Goal: Check status: Check status

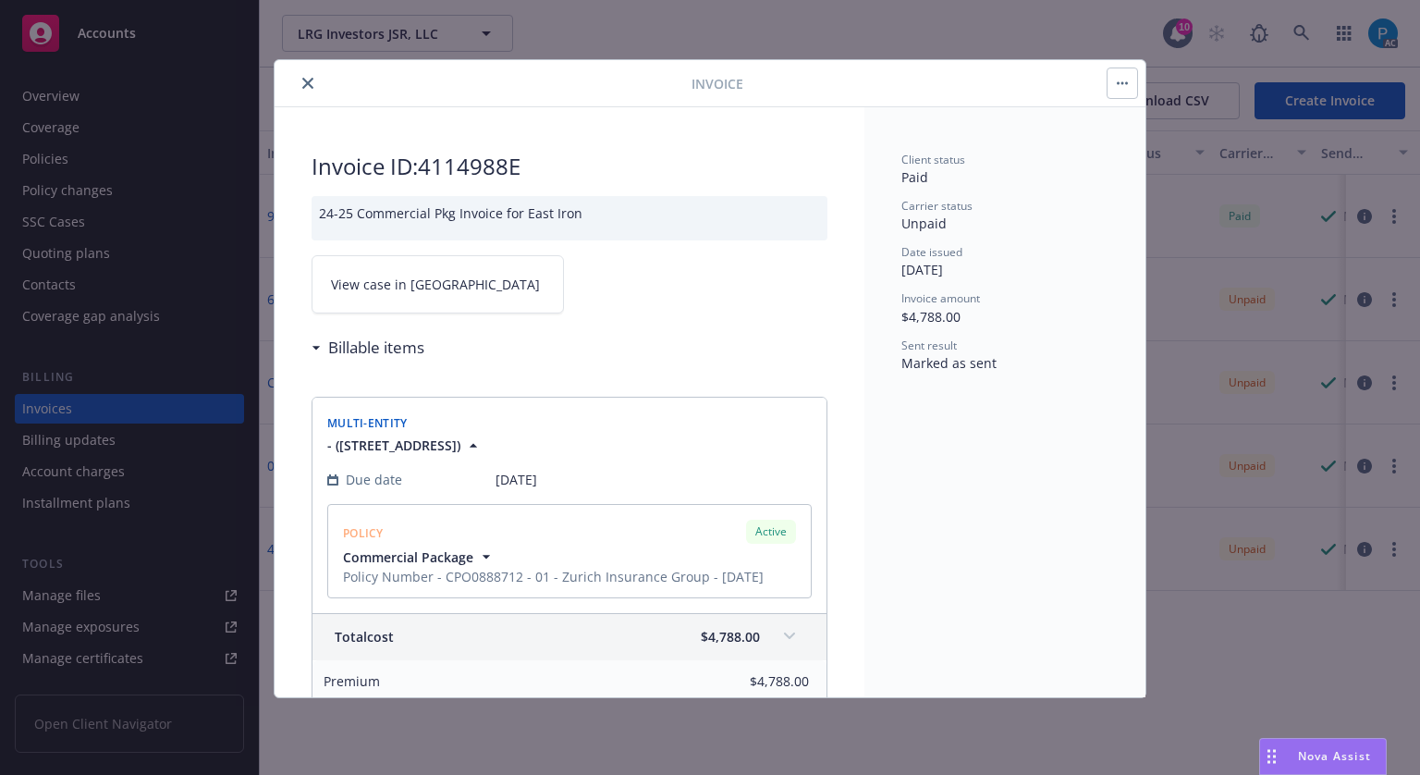
click at [304, 84] on icon "close" at bounding box center [307, 83] width 11 height 11
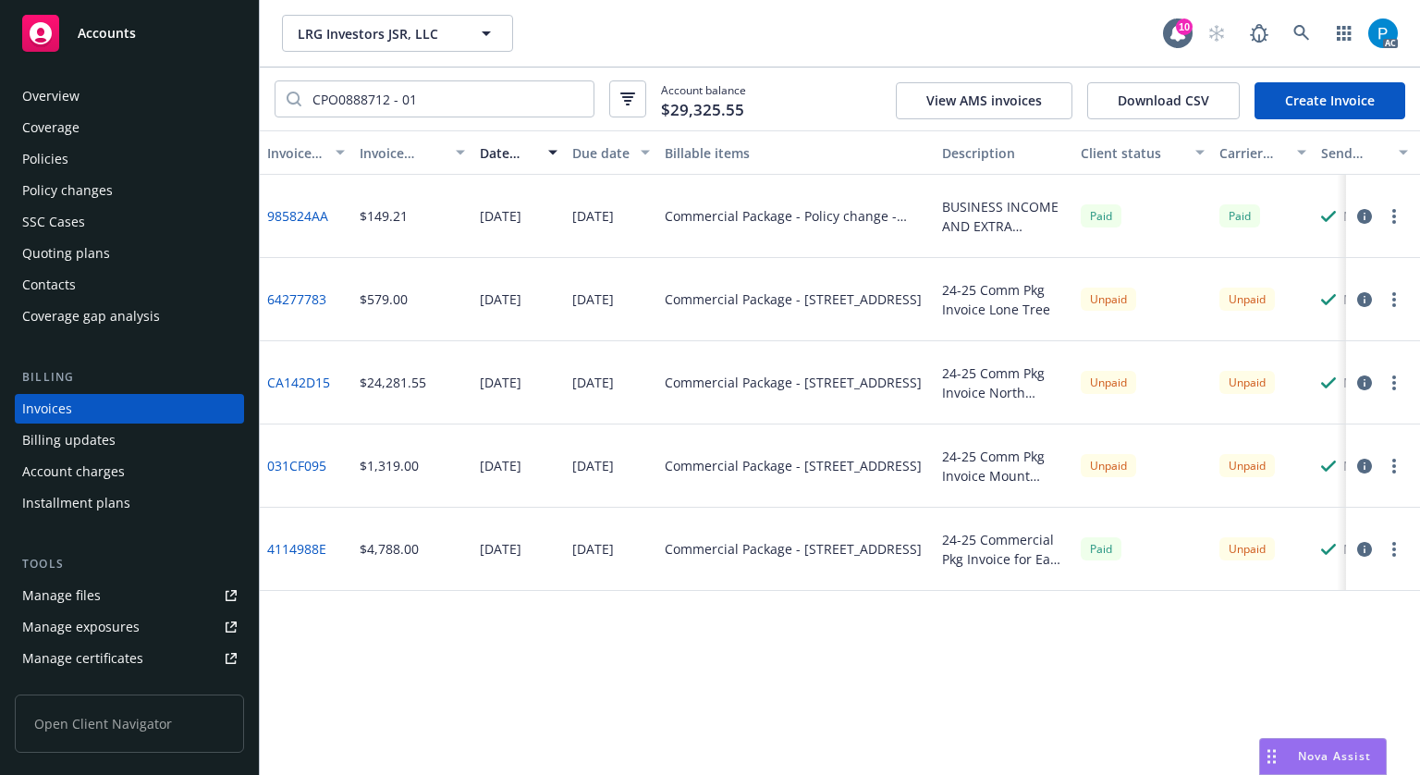
click at [169, 47] on div "Accounts" at bounding box center [129, 33] width 214 height 37
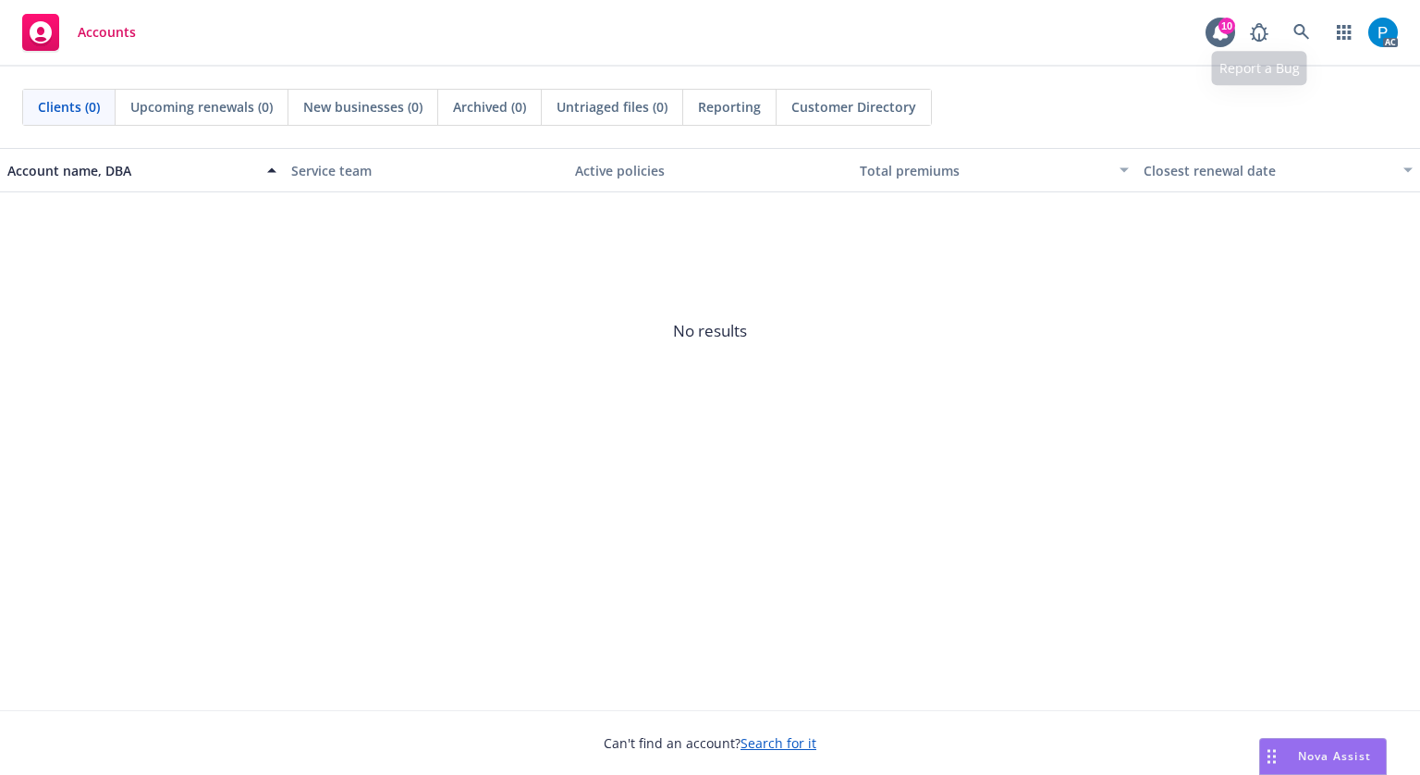
click at [1323, 30] on div "AC" at bounding box center [1319, 32] width 157 height 37
click at [1309, 25] on icon at bounding box center [1301, 32] width 17 height 17
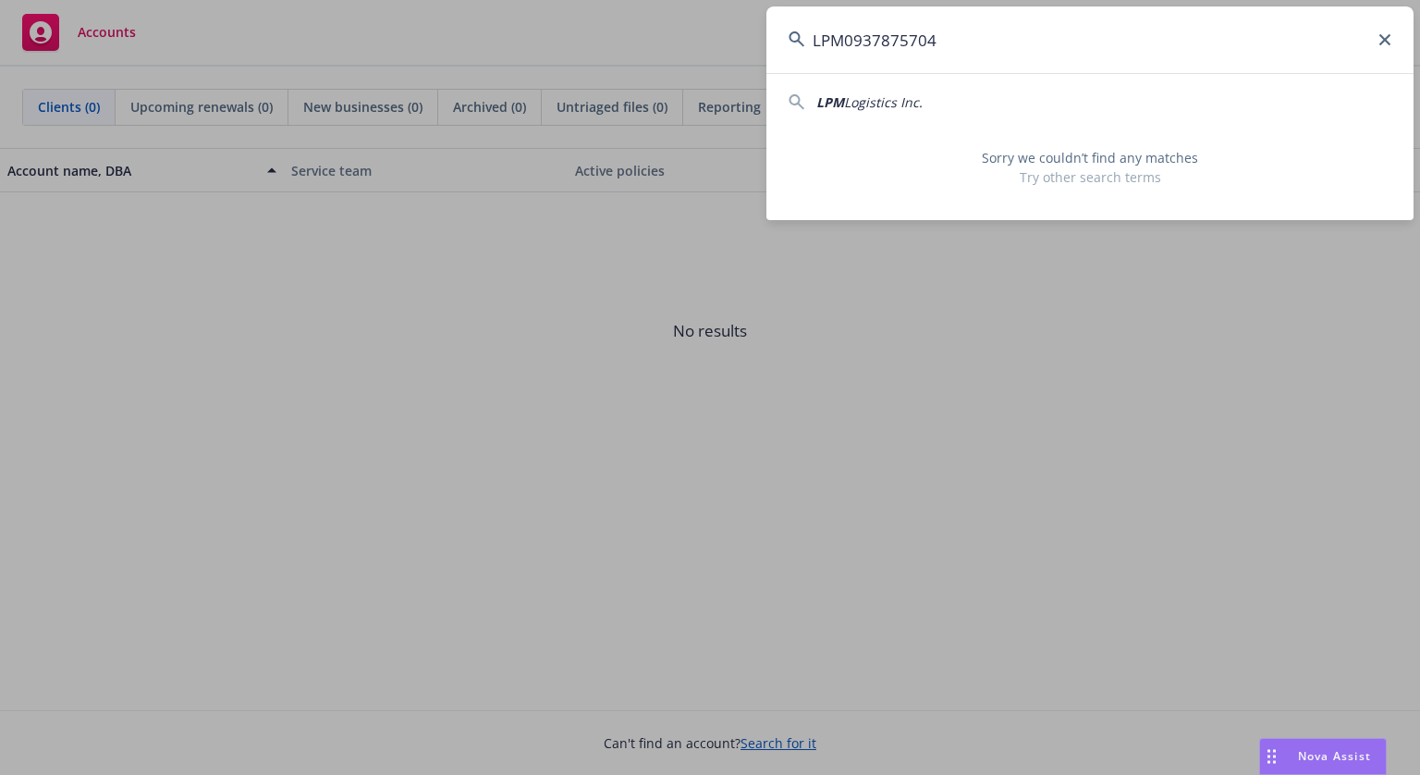
click at [850, 36] on input "LPM0937875704" at bounding box center [1089, 39] width 647 height 67
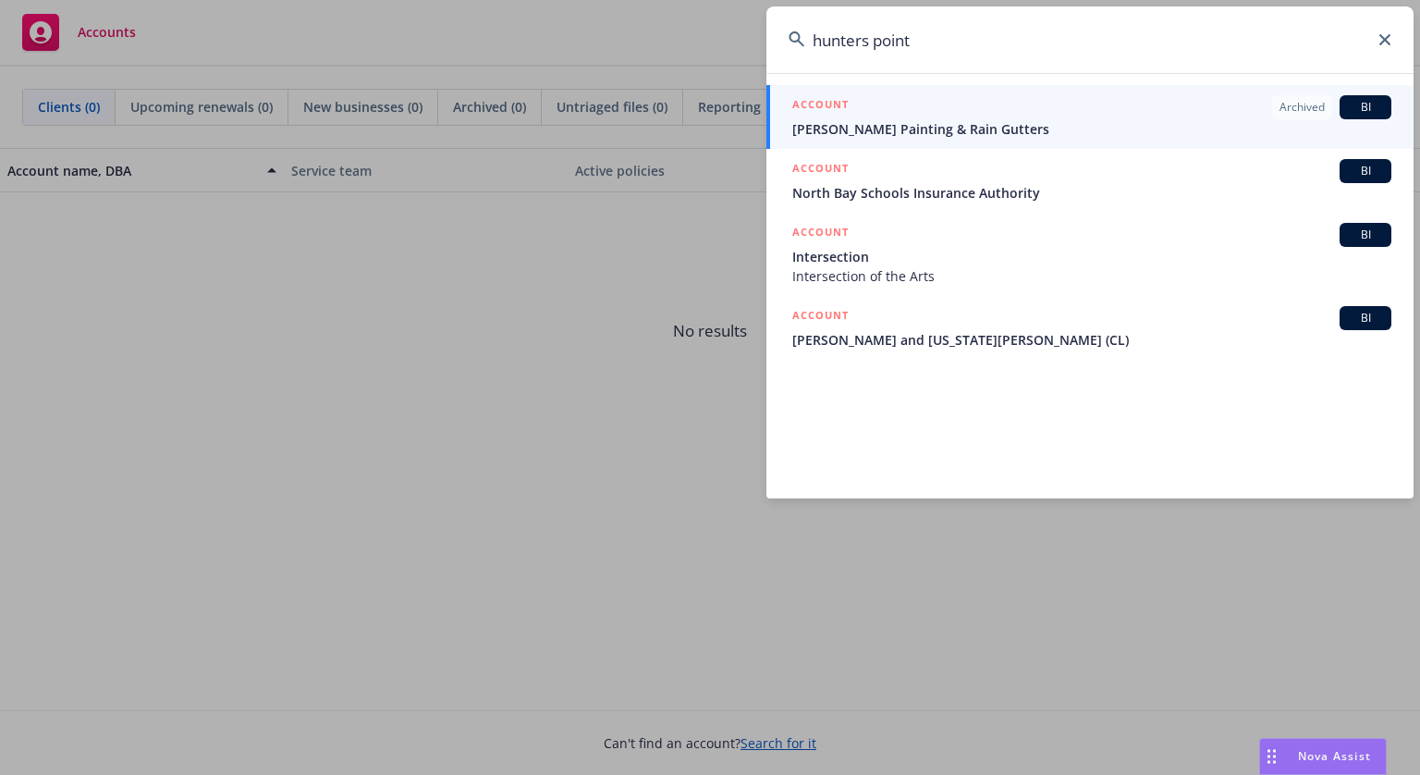
click at [917, 43] on input "hunters point" at bounding box center [1089, 39] width 647 height 67
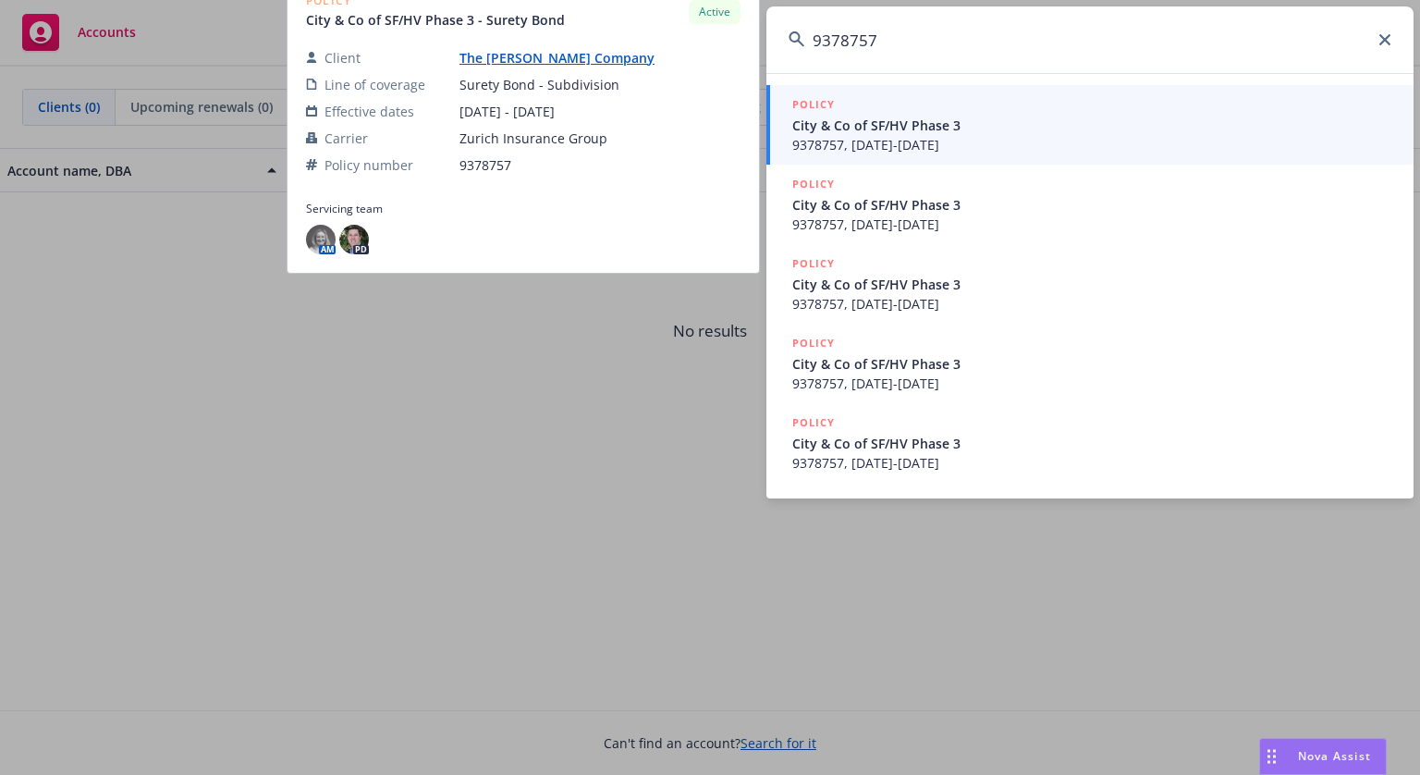
type input "9378757"
click at [997, 135] on span "9378757, [DATE]-[DATE]" at bounding box center [1091, 144] width 599 height 19
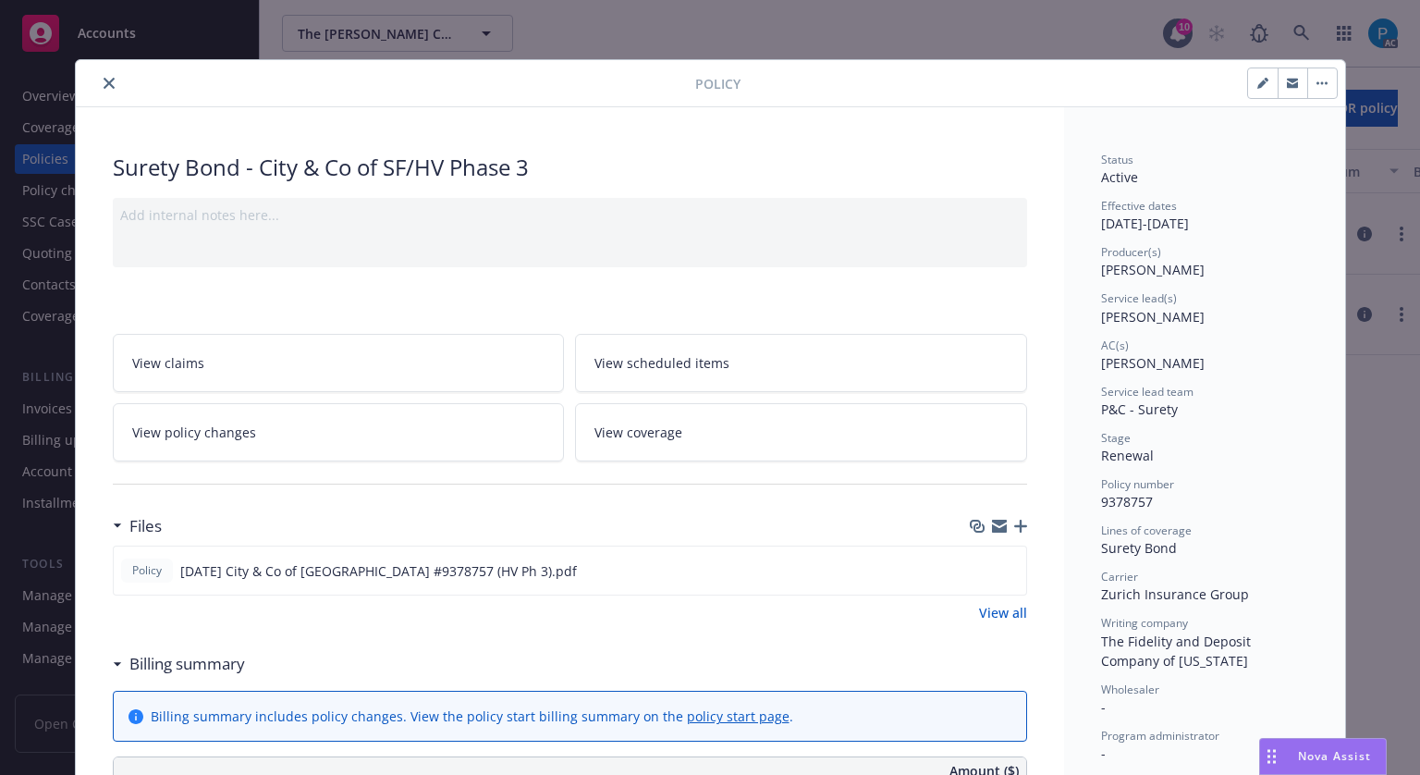
click at [99, 91] on button "close" at bounding box center [109, 83] width 22 height 22
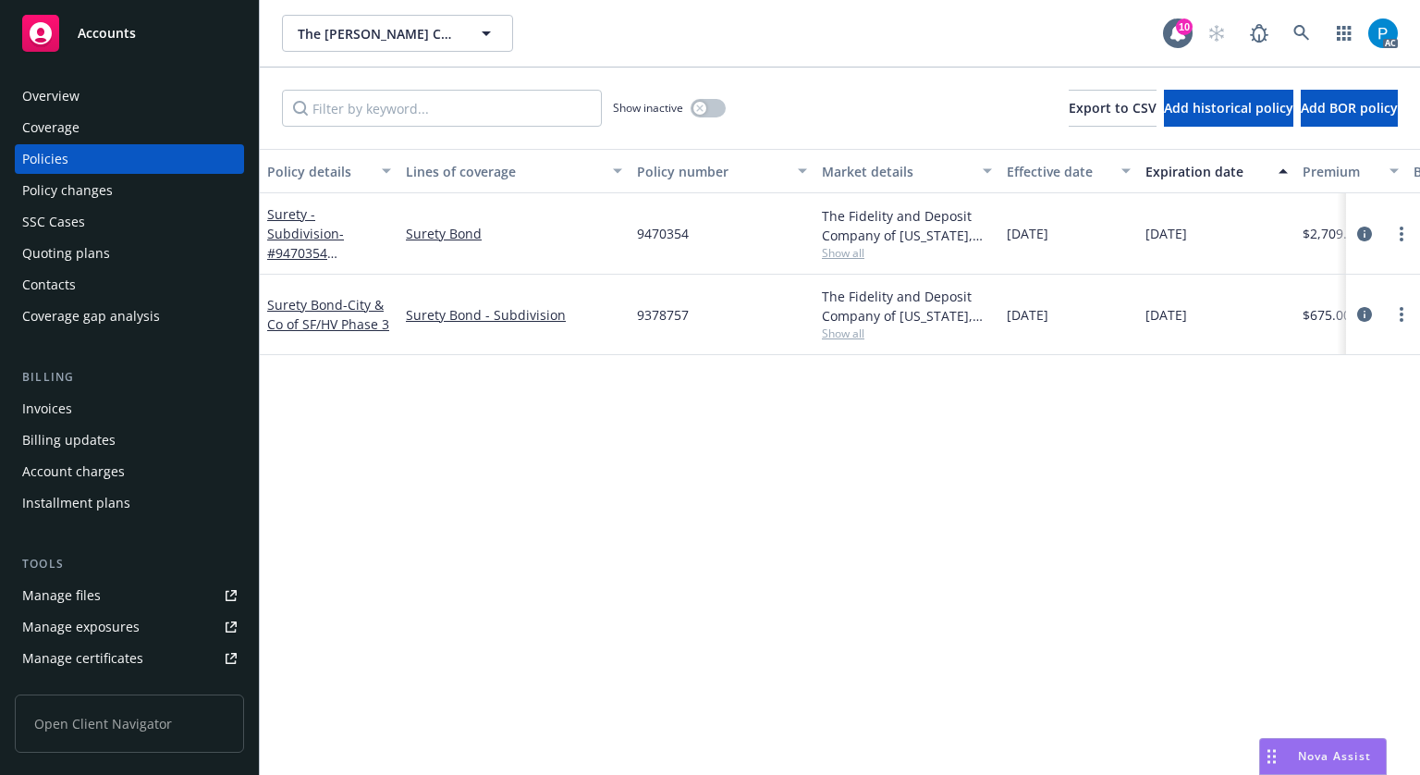
click at [67, 407] on div "Invoices" at bounding box center [47, 409] width 50 height 30
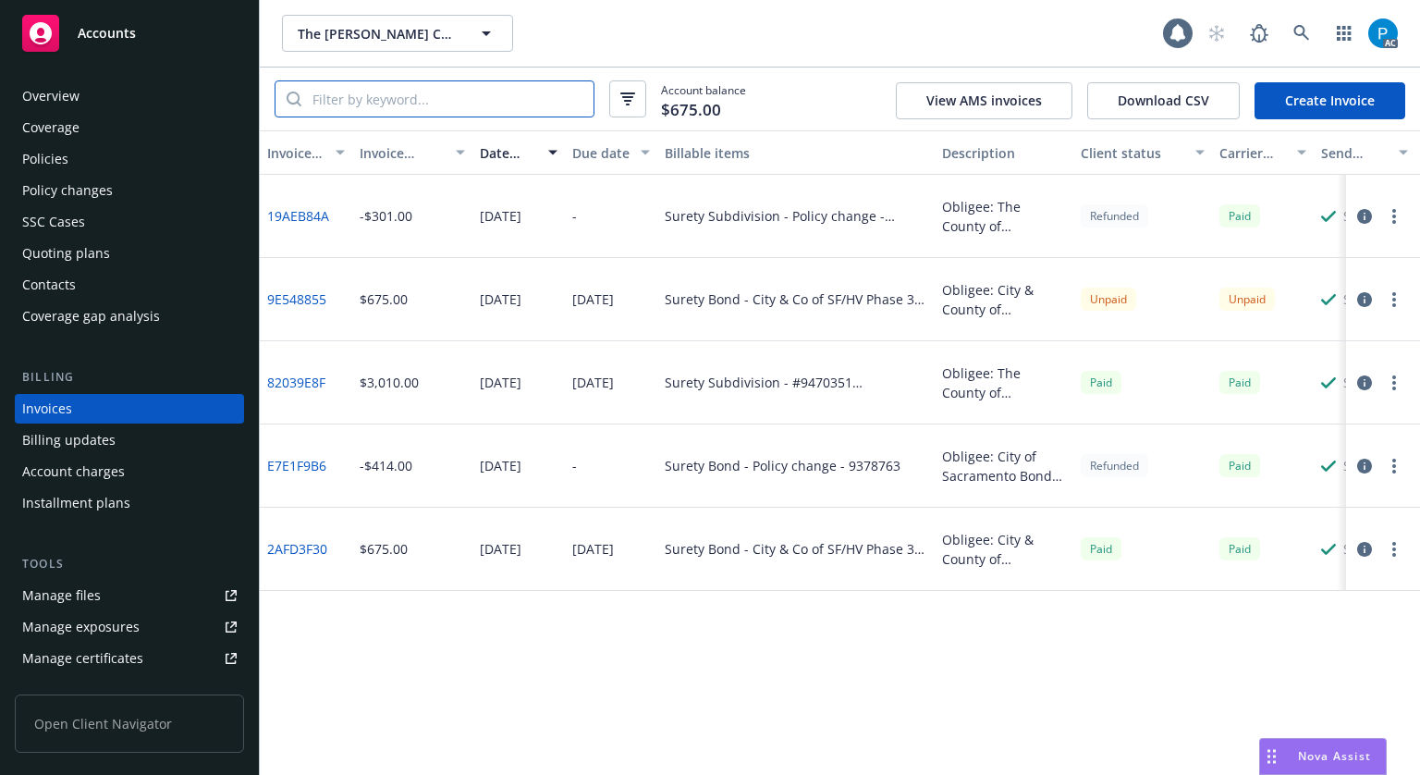
click at [509, 97] on input "search" at bounding box center [447, 98] width 292 height 35
click at [88, 151] on div "Policies" at bounding box center [129, 159] width 214 height 30
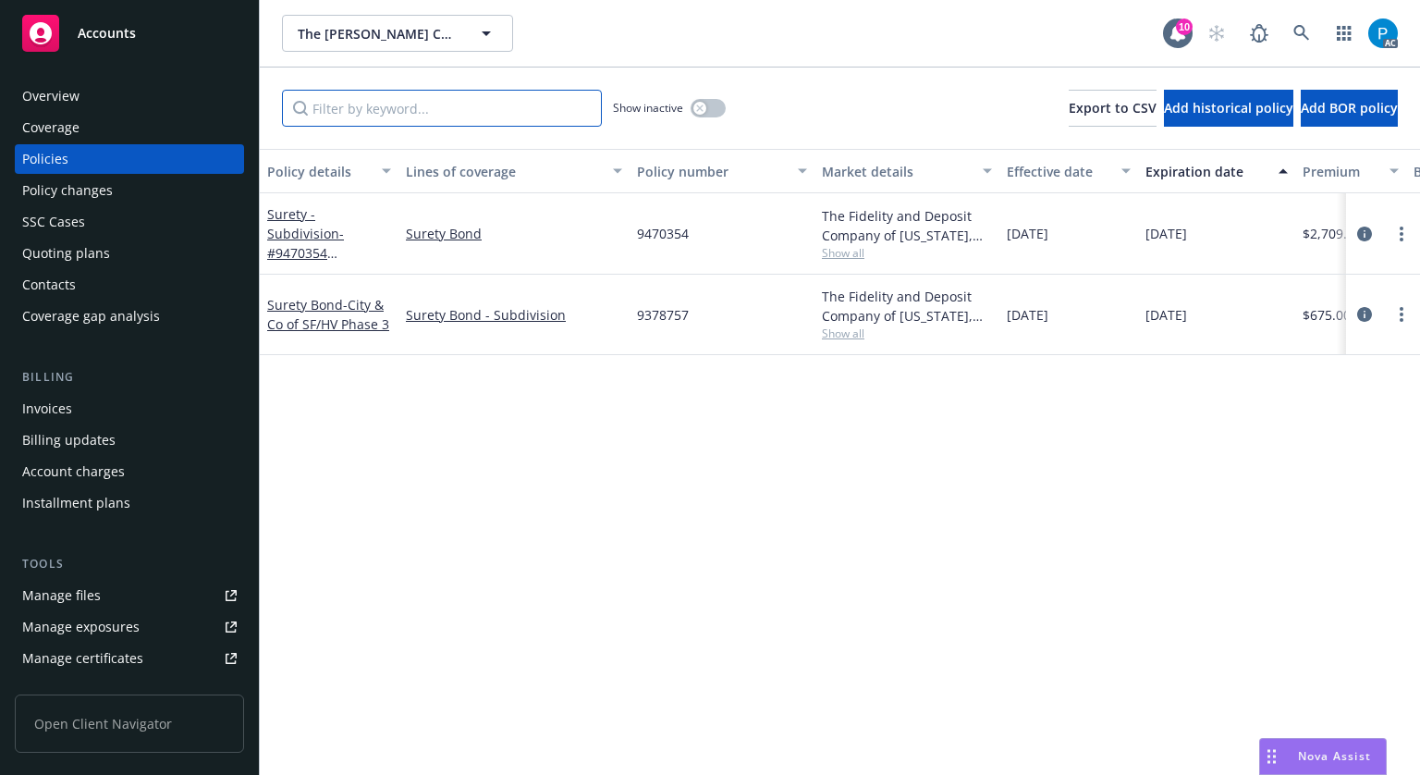
click at [424, 110] on input "Filter by keyword..." at bounding box center [442, 108] width 320 height 37
paste input "LPM0937875704"
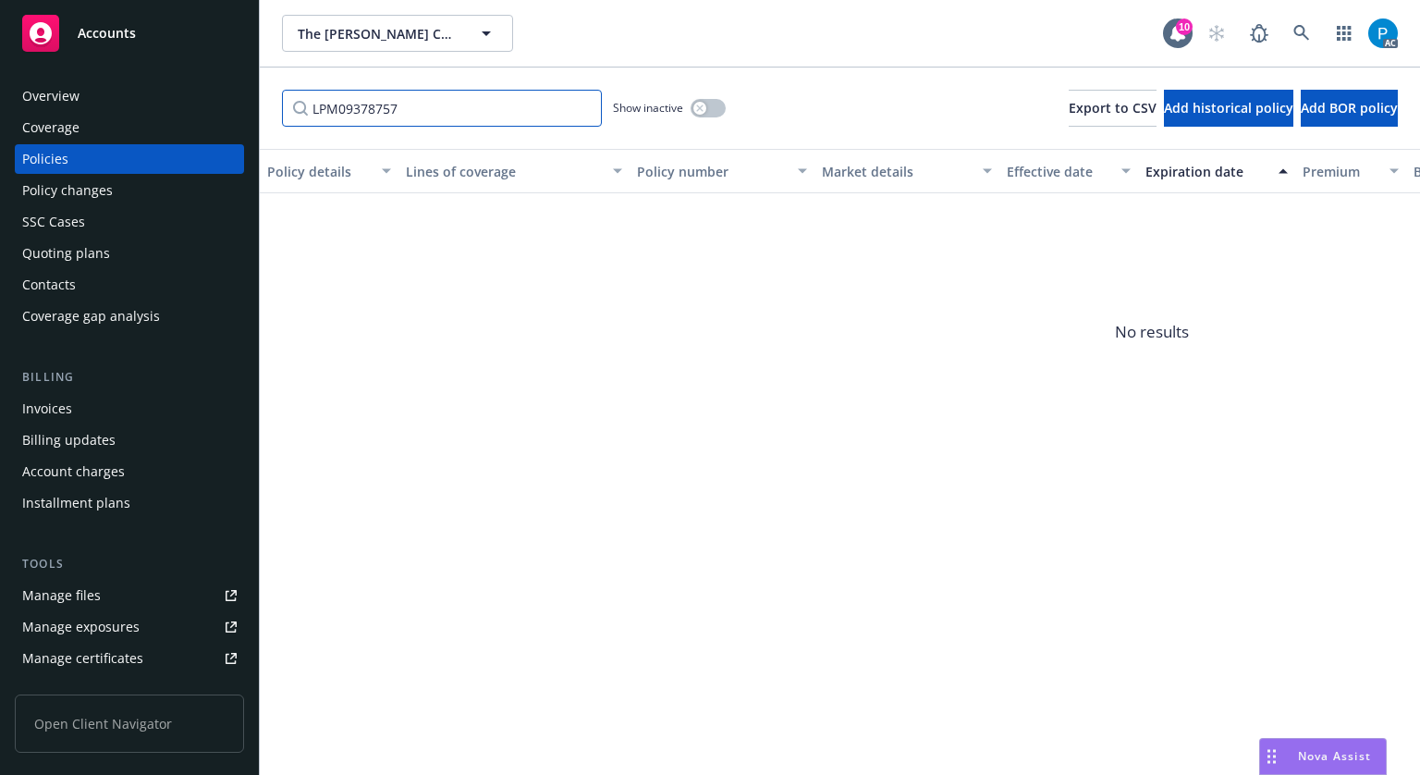
drag, startPoint x: 348, startPoint y: 107, endPoint x: 310, endPoint y: 111, distance: 38.1
click at [310, 111] on input "LPM09378757" at bounding box center [442, 108] width 320 height 37
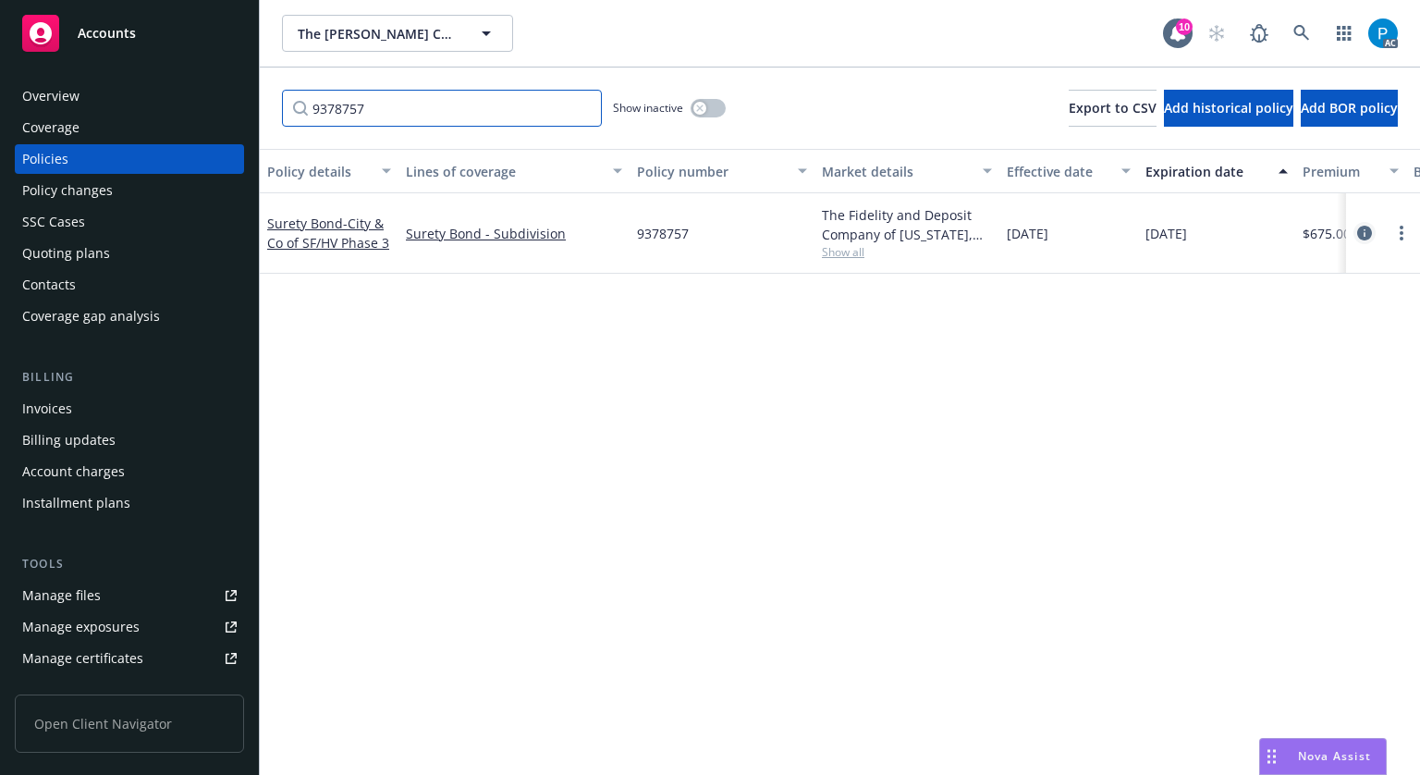
type input "9378757"
click at [1357, 229] on icon "circleInformation" at bounding box center [1364, 233] width 15 height 15
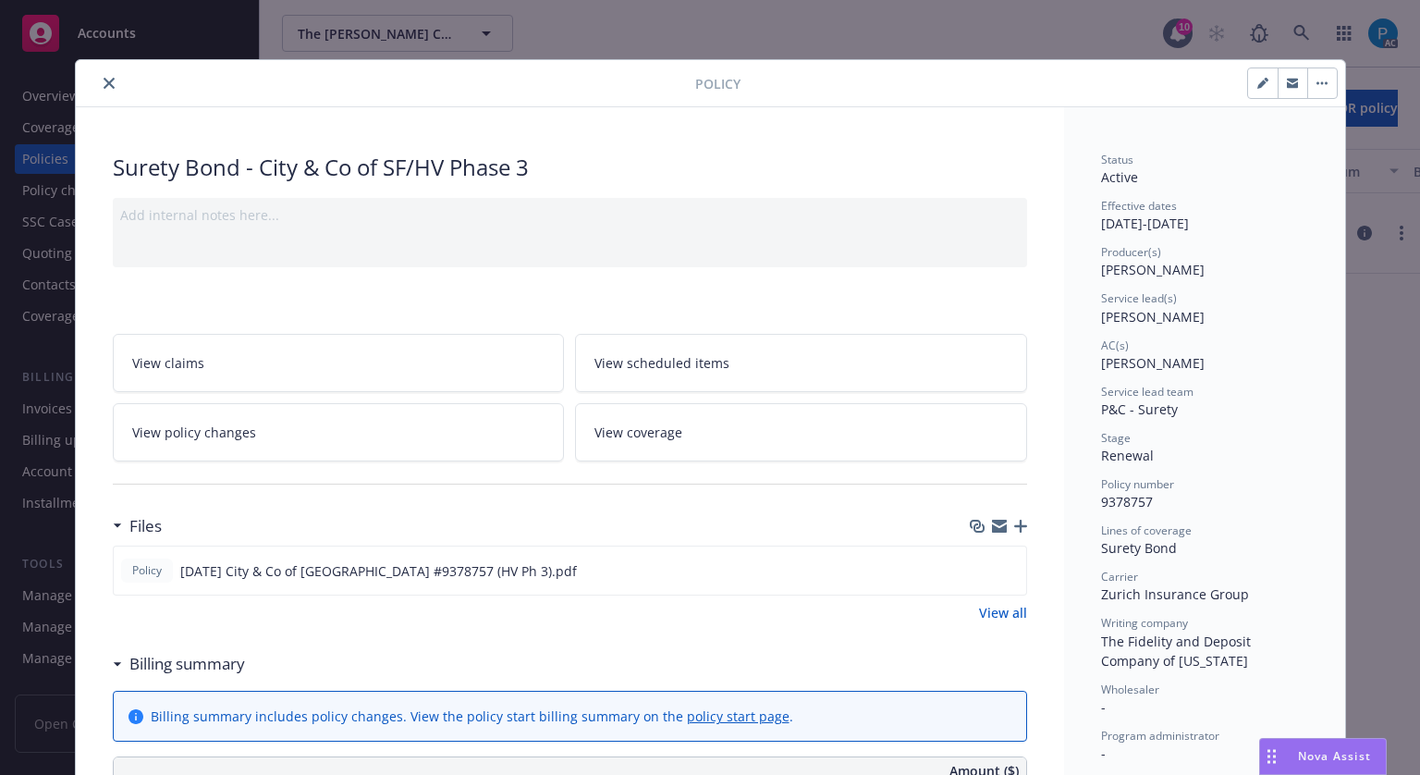
click at [104, 76] on button "close" at bounding box center [109, 83] width 22 height 22
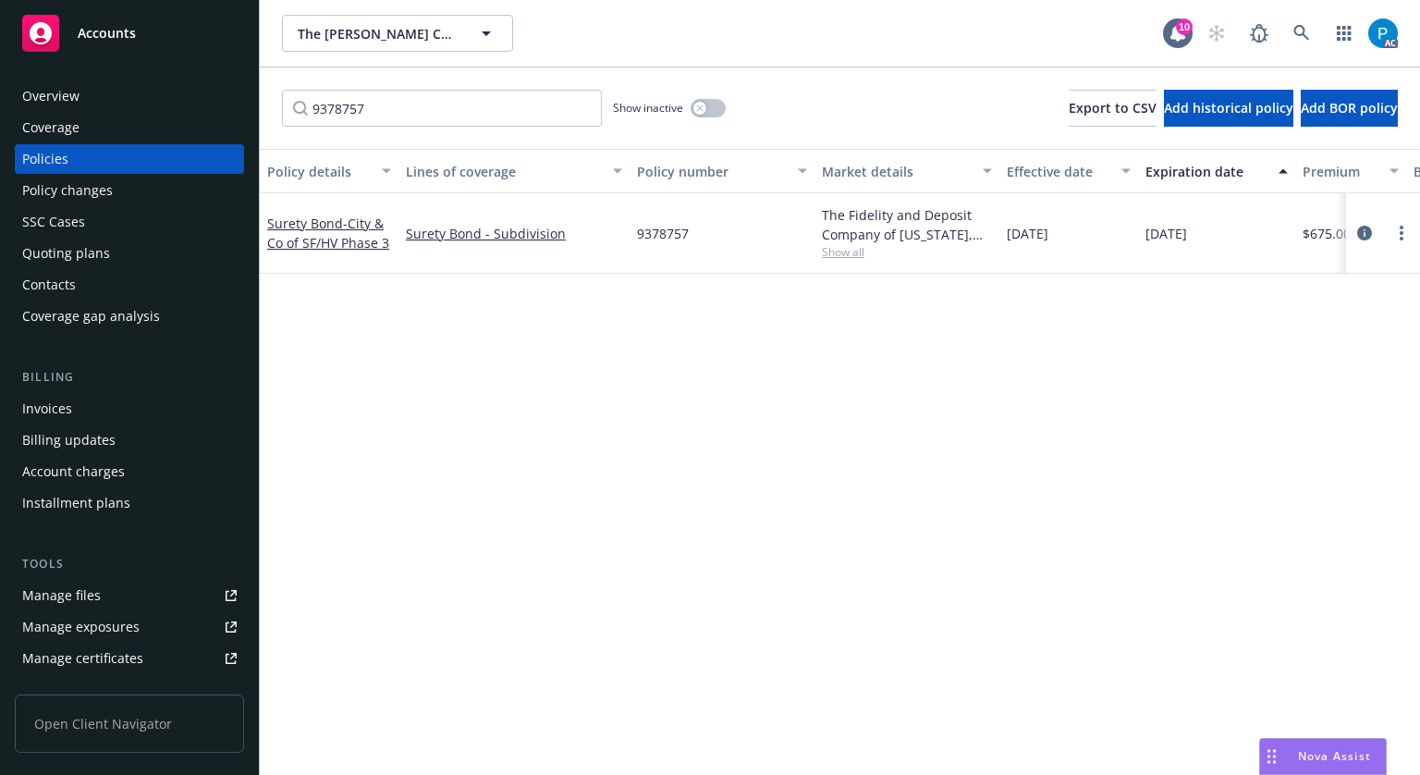
click at [55, 414] on div "Invoices" at bounding box center [47, 409] width 50 height 30
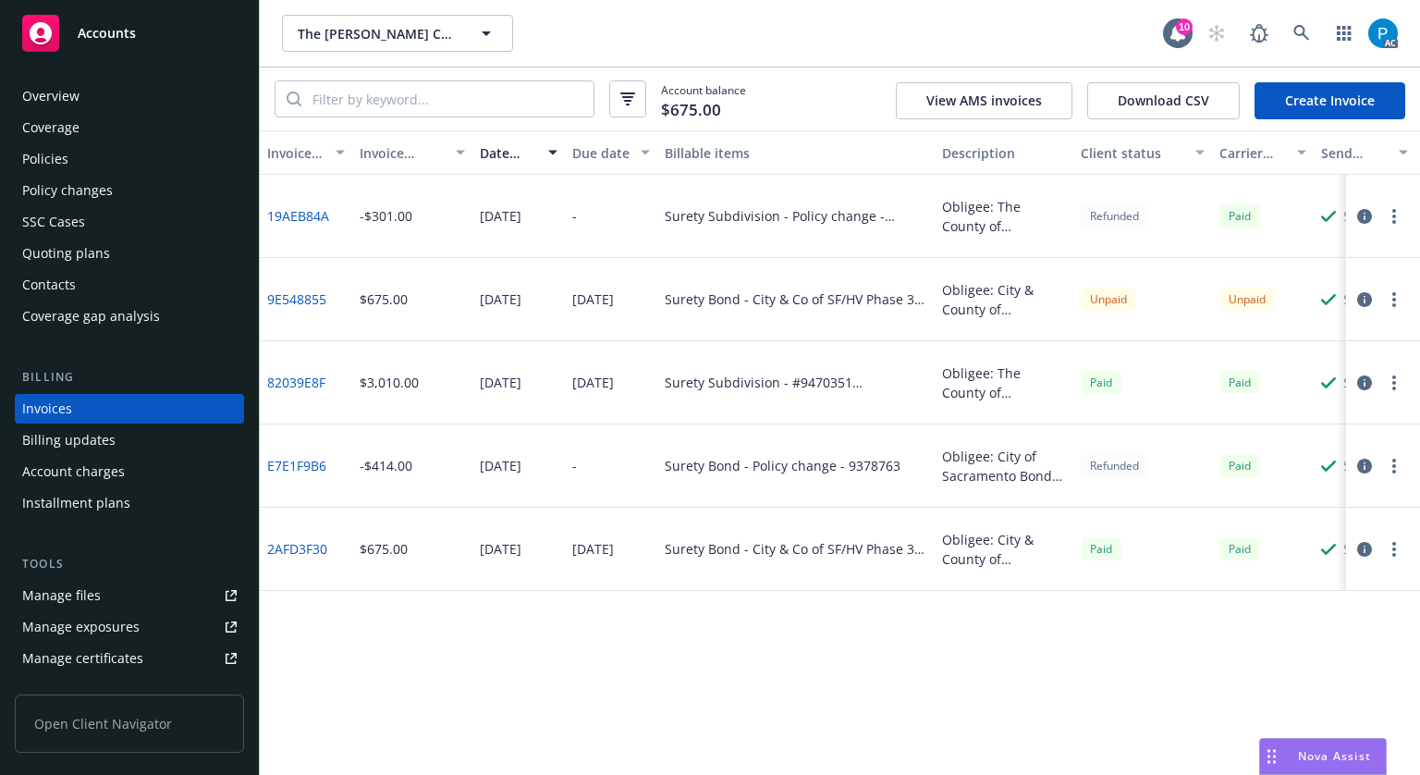
click at [1357, 217] on icon "button" at bounding box center [1364, 216] width 15 height 15
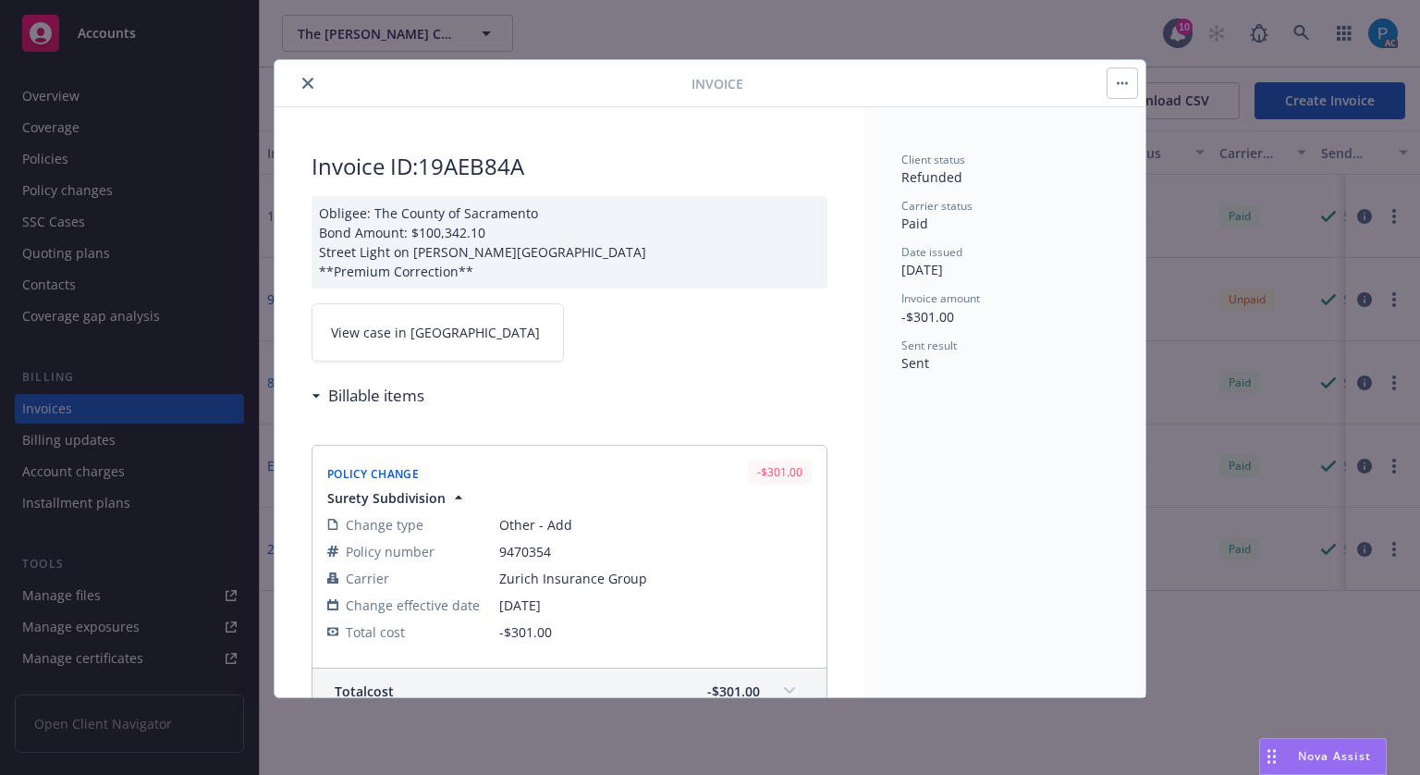
click at [418, 317] on link "View case in SSC" at bounding box center [438, 332] width 252 height 58
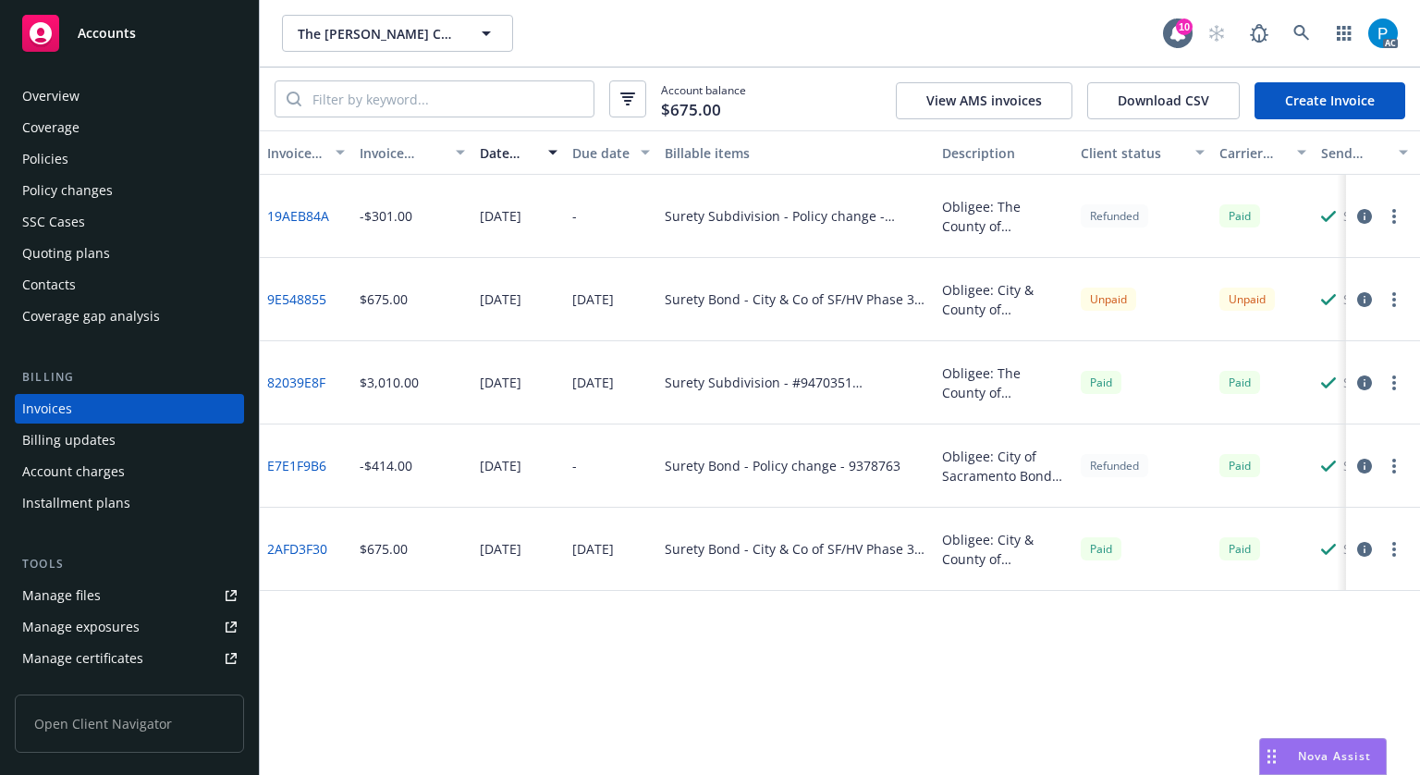
click at [137, 31] on div "Accounts" at bounding box center [129, 33] width 214 height 37
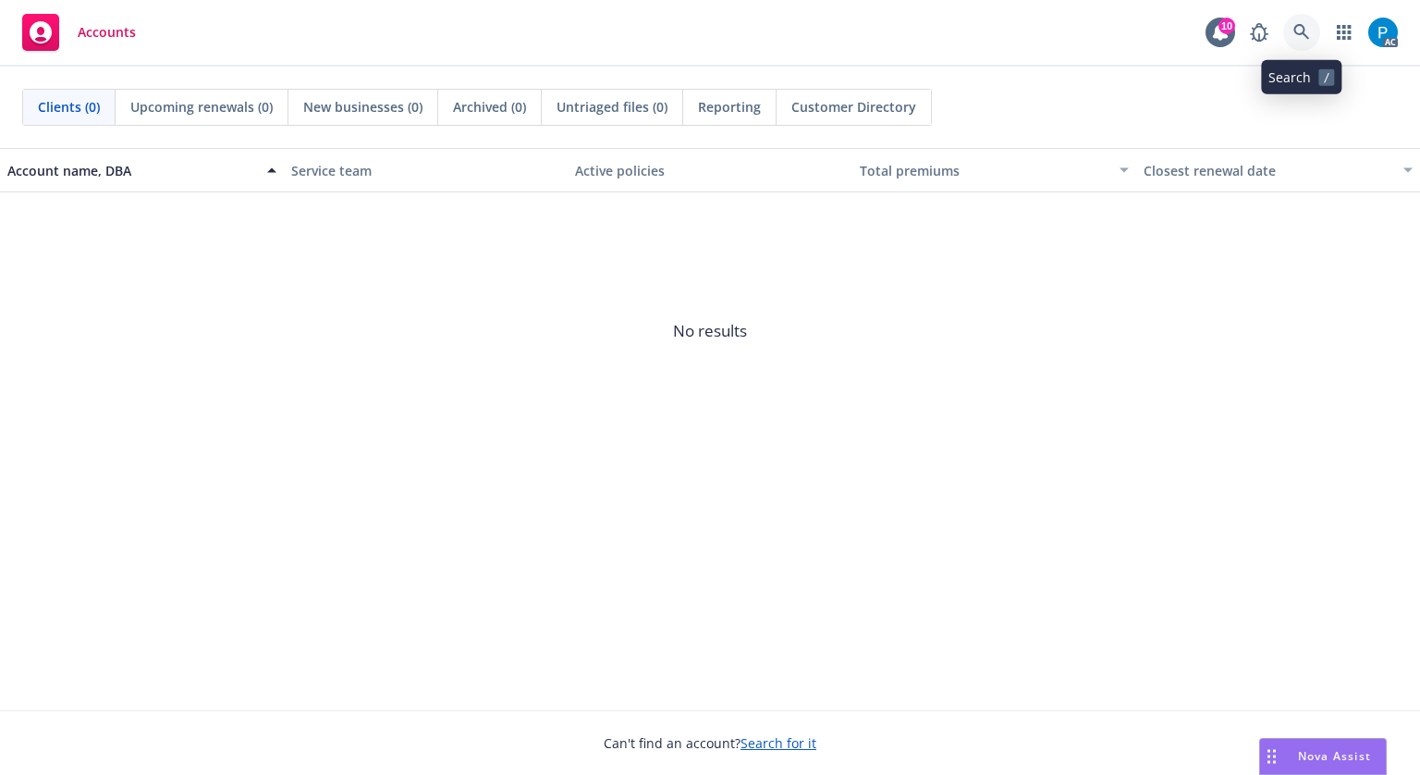
click at [1299, 33] on icon at bounding box center [1301, 32] width 16 height 16
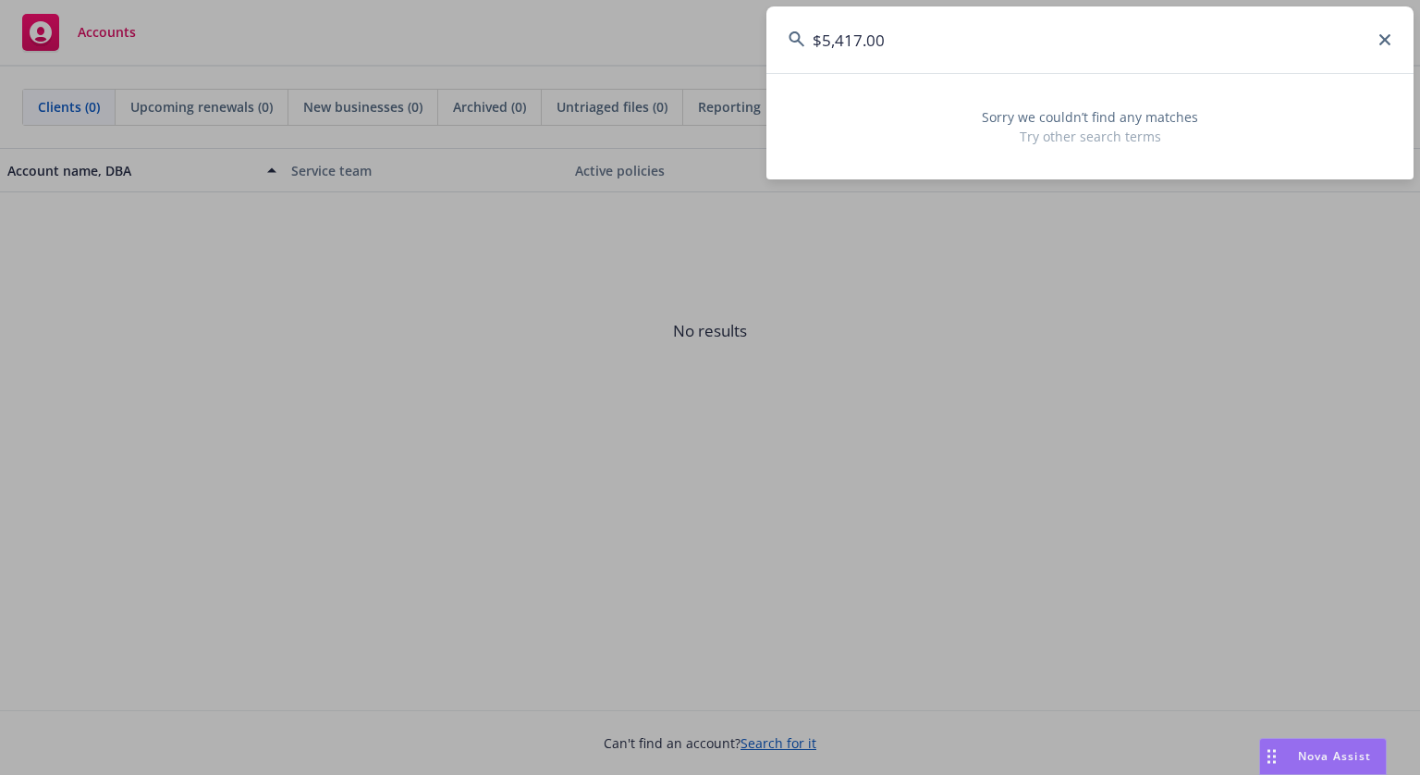
click at [1119, 47] on input "$5,417.00" at bounding box center [1089, 39] width 647 height 67
paste input "PB11865200039"
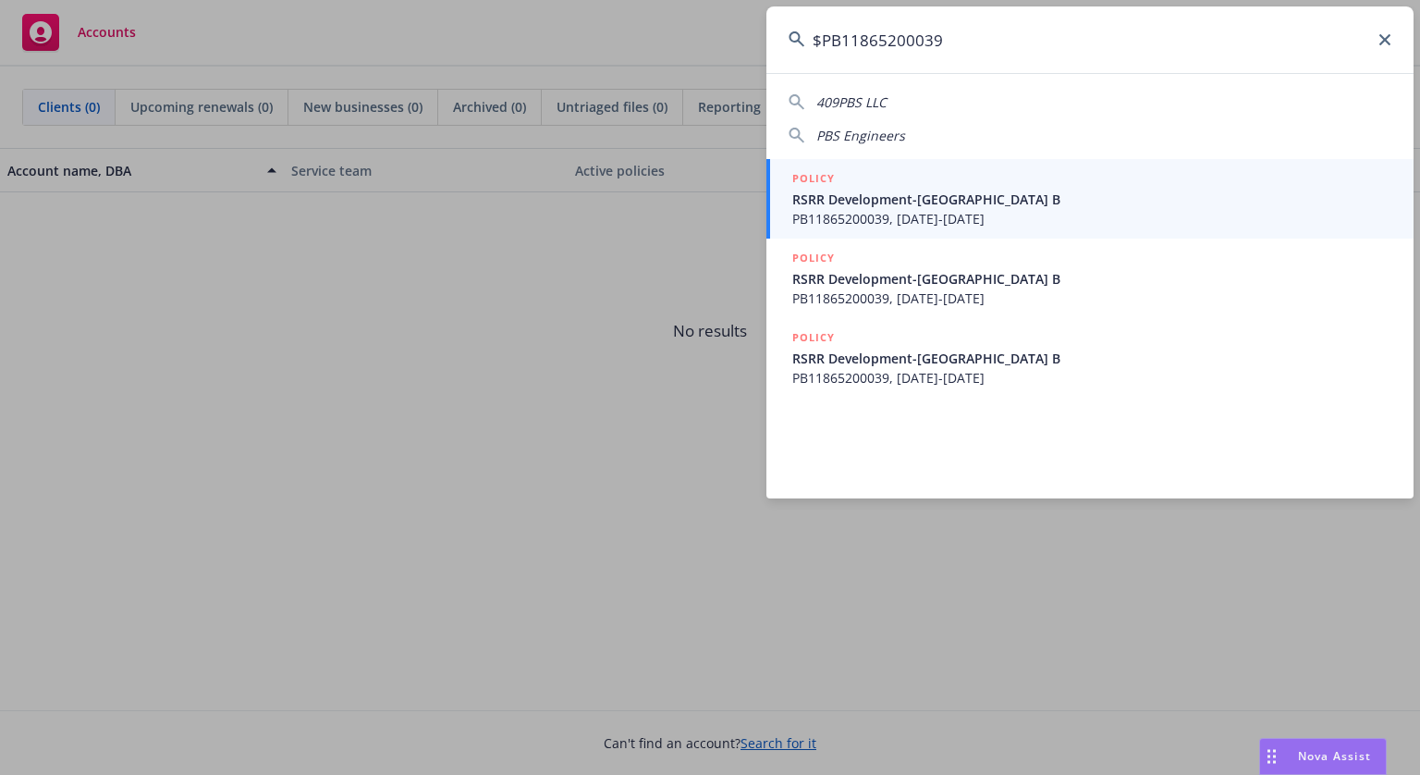
click at [998, 47] on input "$PB11865200039" at bounding box center [1089, 39] width 647 height 67
paste input
type input "PB11865200039"
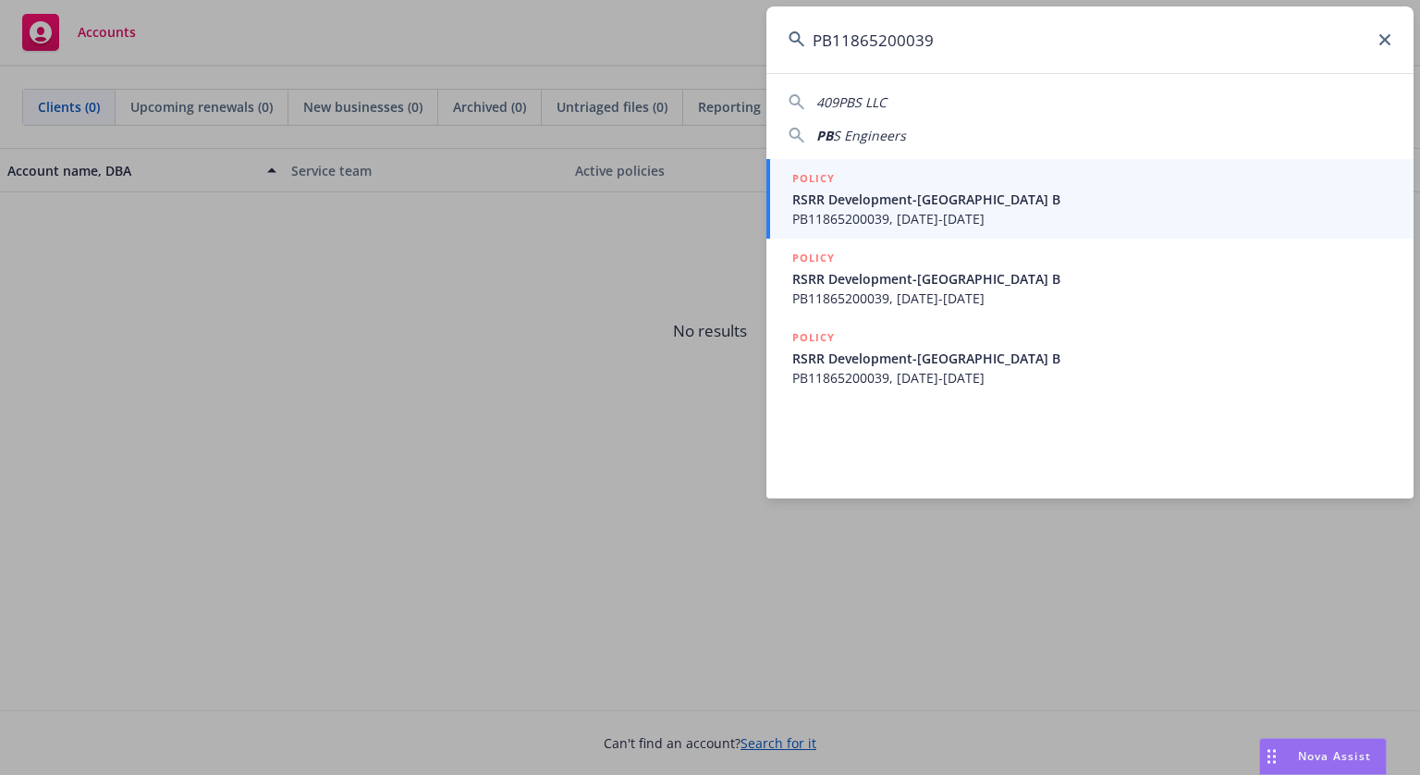
click at [980, 218] on span "PB11865200039, 07/24/2023-07/24/2024" at bounding box center [1091, 218] width 599 height 19
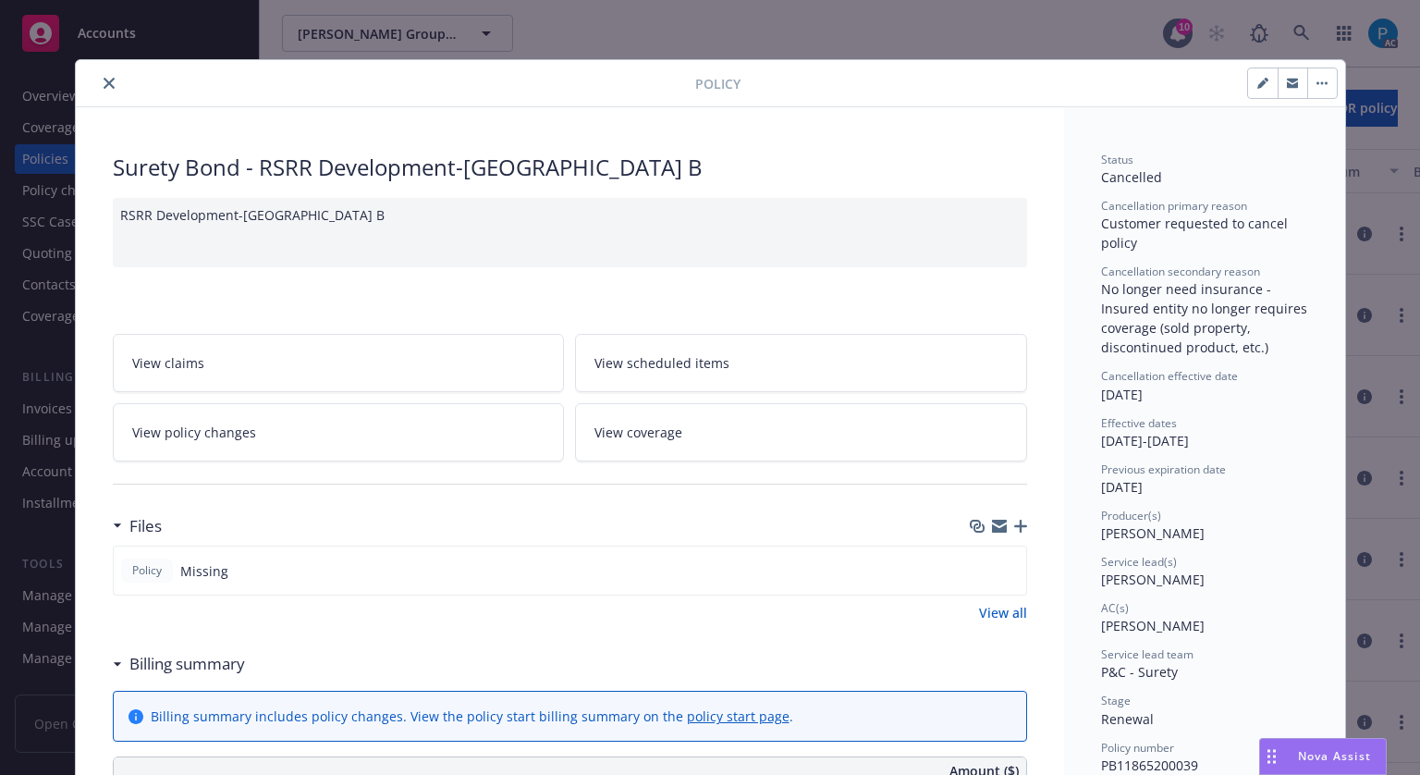
click at [108, 79] on button "close" at bounding box center [109, 83] width 22 height 22
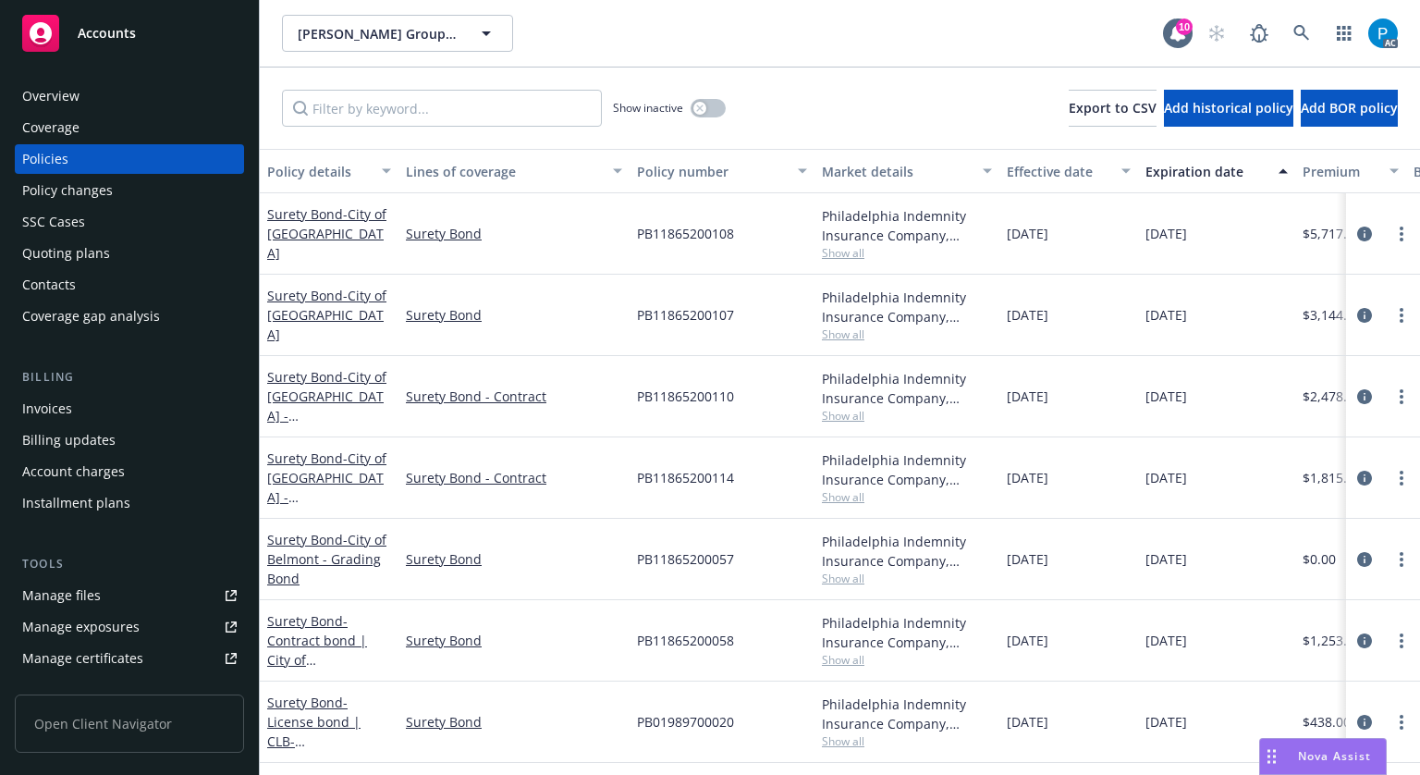
click at [79, 402] on div "Invoices" at bounding box center [129, 409] width 214 height 30
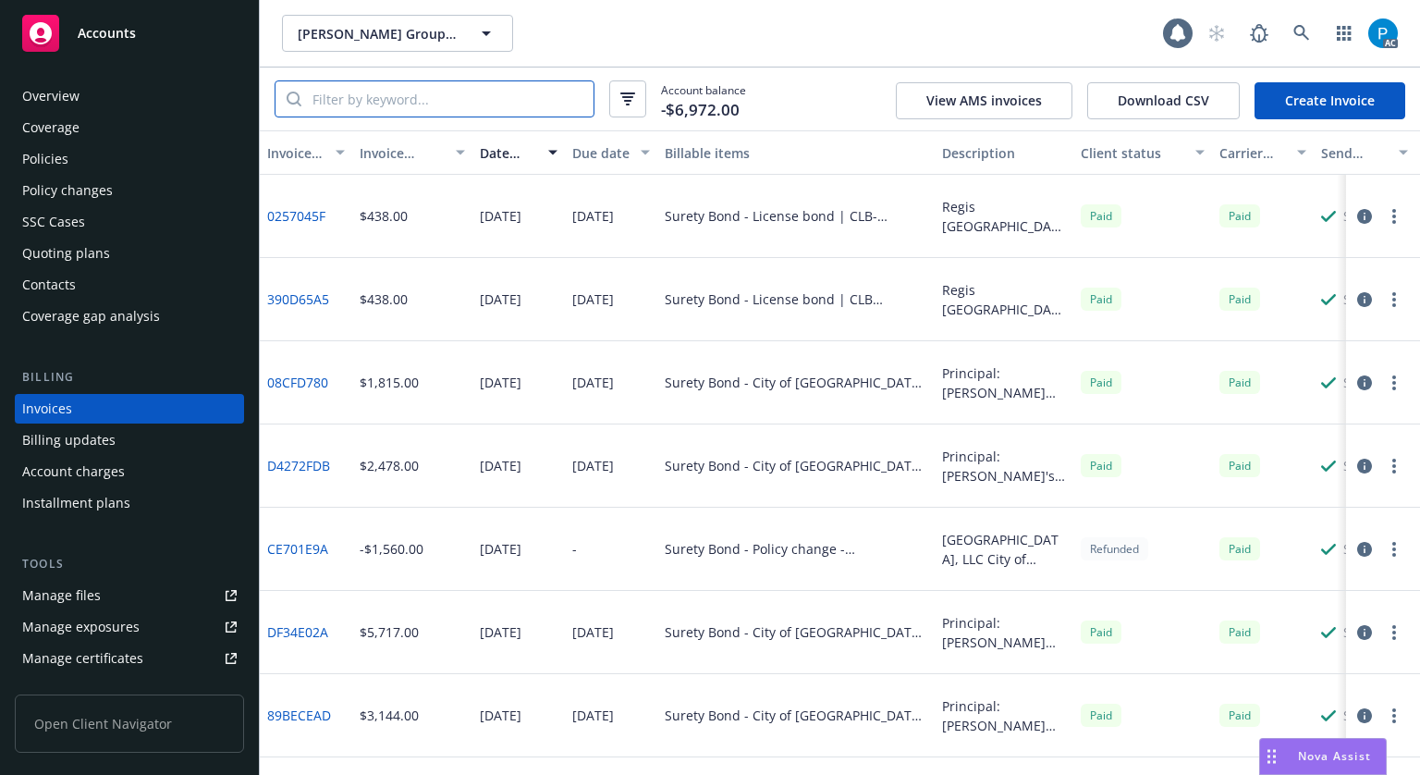
click at [393, 97] on input "search" at bounding box center [447, 98] width 292 height 35
paste input "PB11865200039"
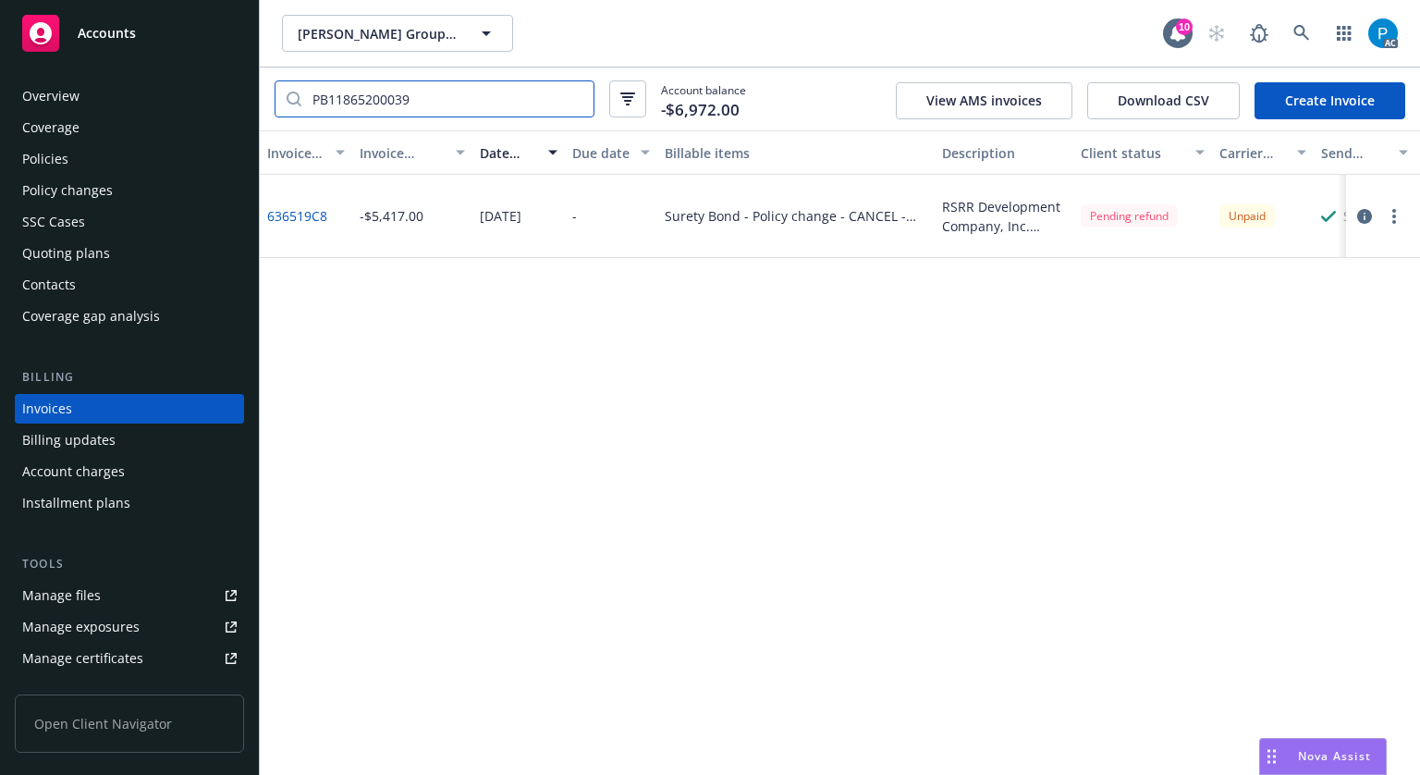
type input "PB11865200039"
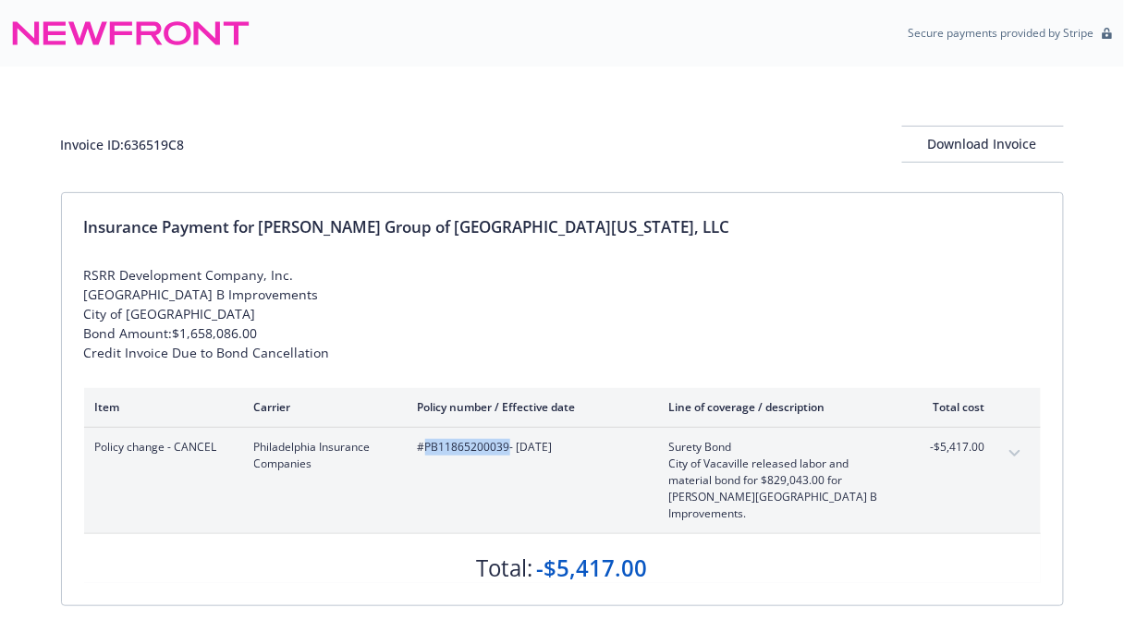
drag, startPoint x: 423, startPoint y: 447, endPoint x: 506, endPoint y: 449, distance: 82.3
click at [506, 449] on span "#PB11865200039 - [DATE]" at bounding box center [529, 447] width 222 height 17
copy span "PB11865200039"
